Goal: Transaction & Acquisition: Purchase product/service

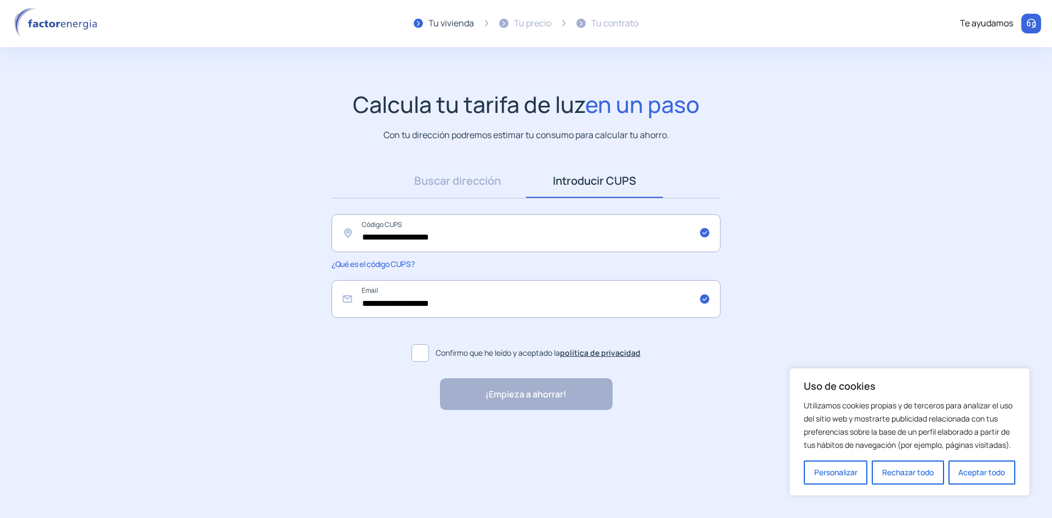
click at [420, 362] on span at bounding box center [420, 353] width 18 height 18
click at [461, 410] on div "¡Empieza a ahorrar!" at bounding box center [526, 394] width 173 height 32
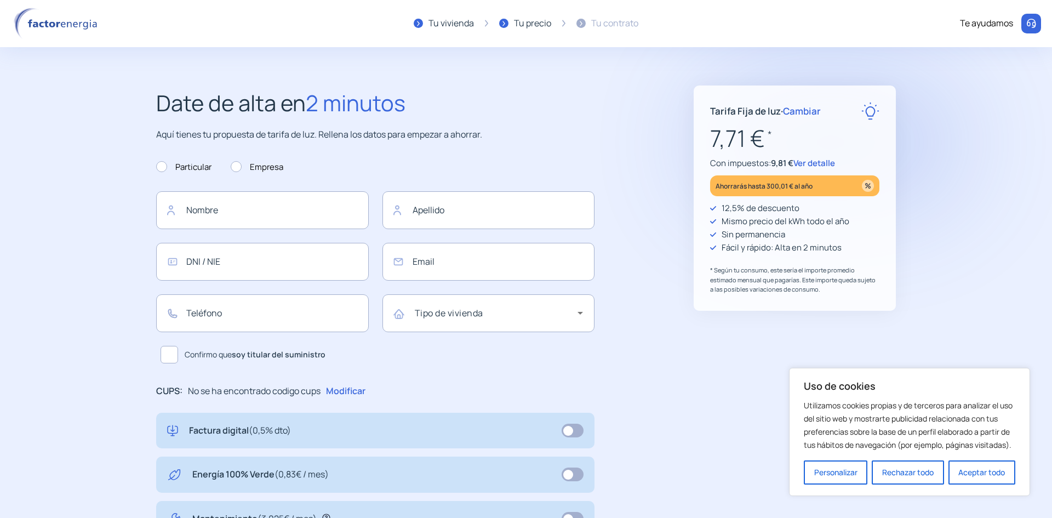
type input "**********"
click at [835, 169] on span "Ver detalle" at bounding box center [814, 163] width 42 height 12
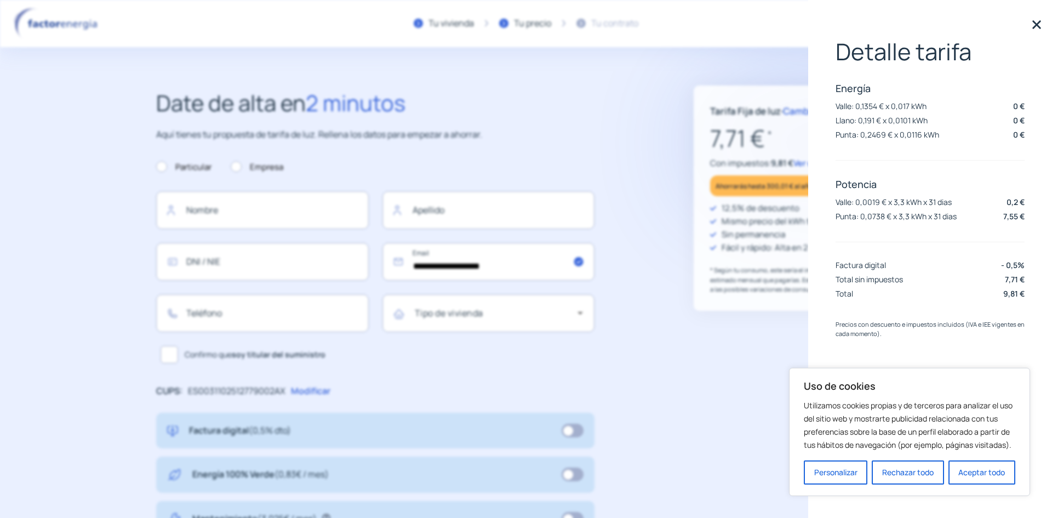
click at [1037, 30] on img at bounding box center [1036, 24] width 16 height 16
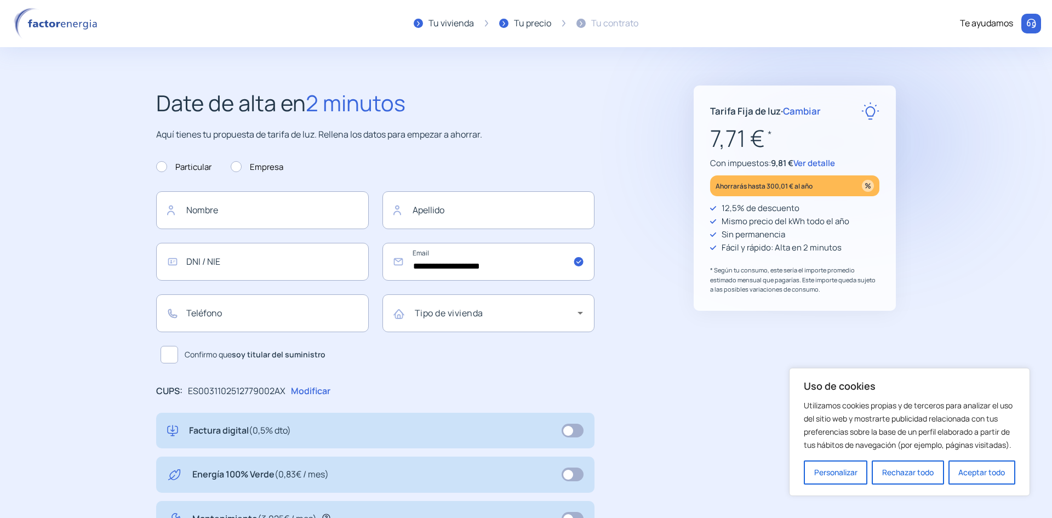
click at [821, 110] on span "Cambiar" at bounding box center [802, 111] width 38 height 13
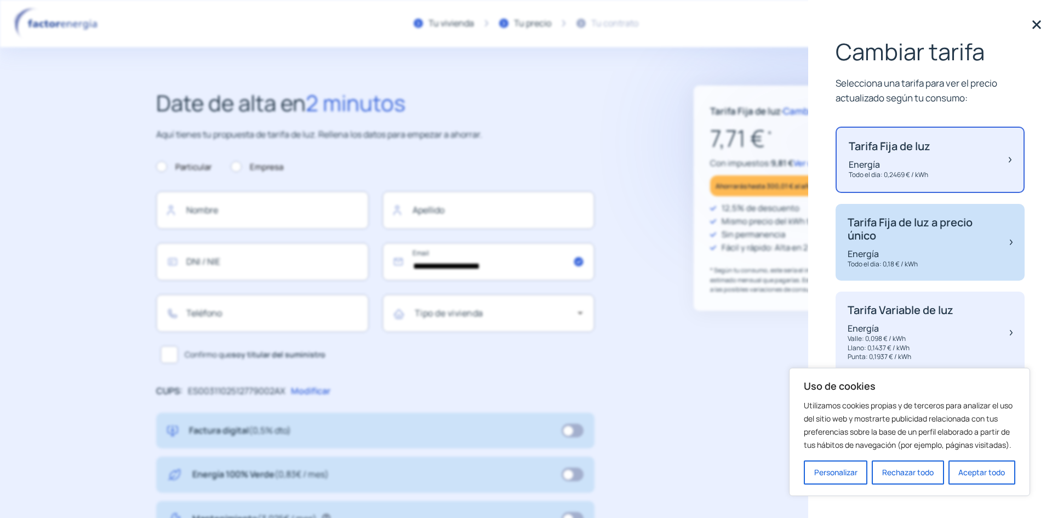
click at [877, 269] on div "Tarifa Fija de luz a precio único Energía Todo el dia: 0,18 € / kWh" at bounding box center [923, 242] width 151 height 53
